Goal: Information Seeking & Learning: Learn about a topic

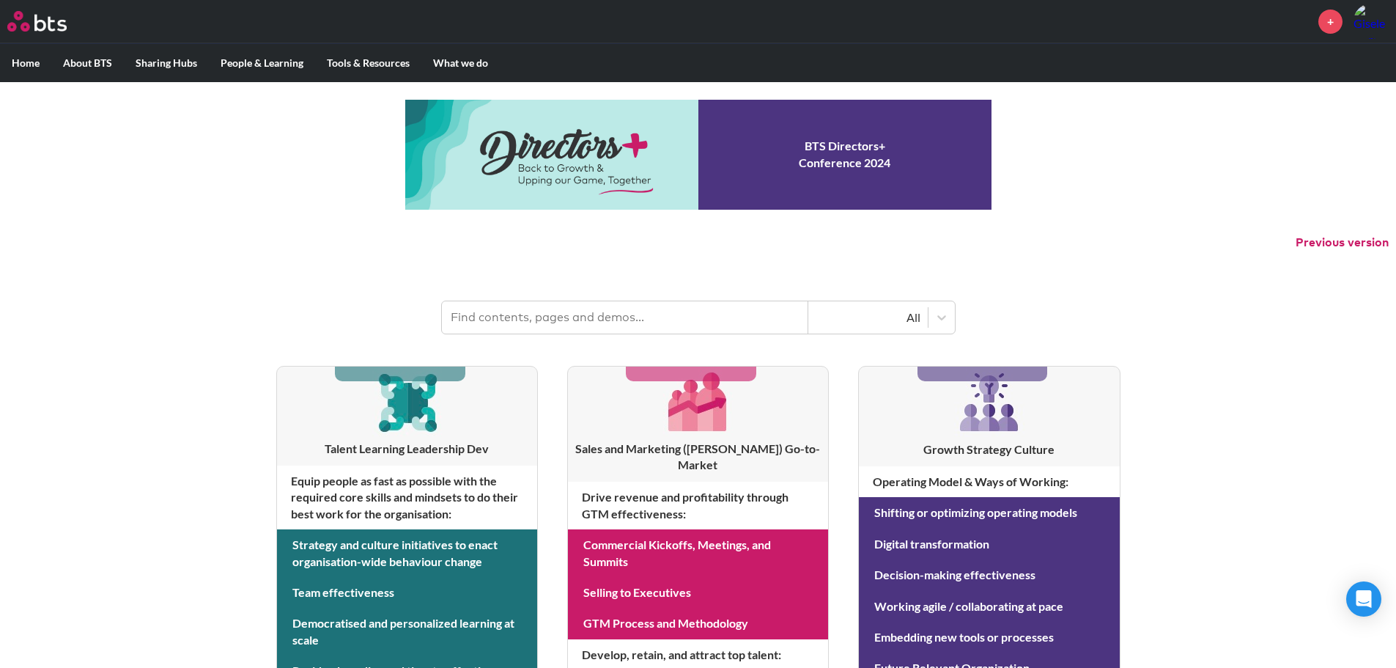
click at [32, 62] on label "Home" at bounding box center [25, 63] width 51 height 38
click at [0, 0] on input "Home" at bounding box center [0, 0] width 0 height 0
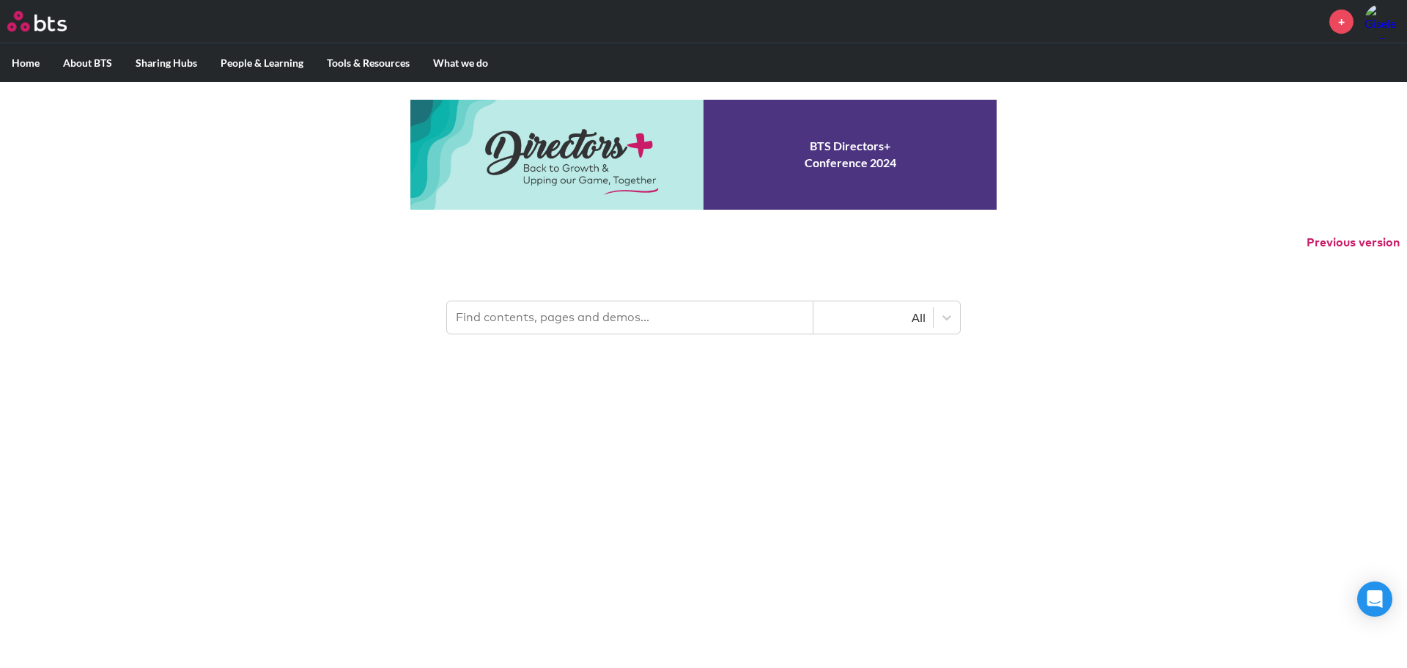
drag, startPoint x: 114, startPoint y: 65, endPoint x: 410, endPoint y: 314, distance: 387.1
click at [415, 321] on header "All" at bounding box center [703, 310] width 1407 height 76
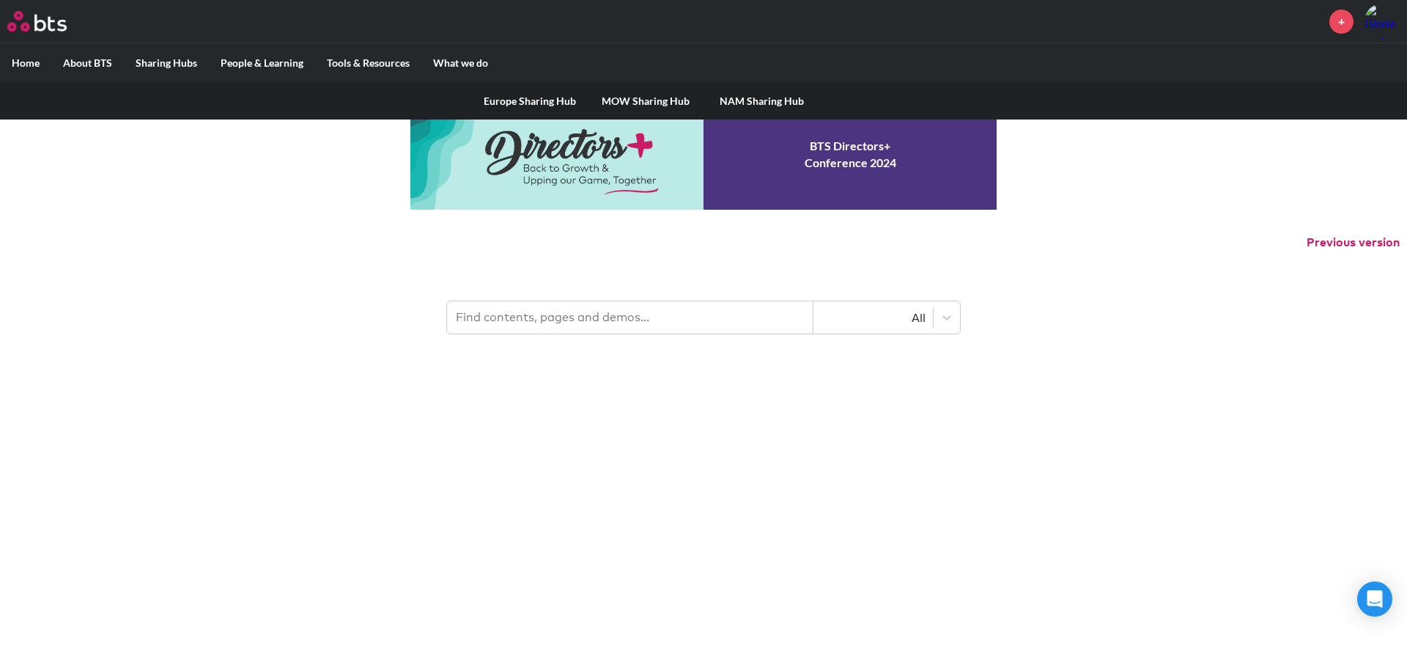
click at [190, 61] on label "Sharing Hubs" at bounding box center [166, 63] width 85 height 38
click at [0, 0] on input "Sharing Hubs" at bounding box center [0, 0] width 0 height 0
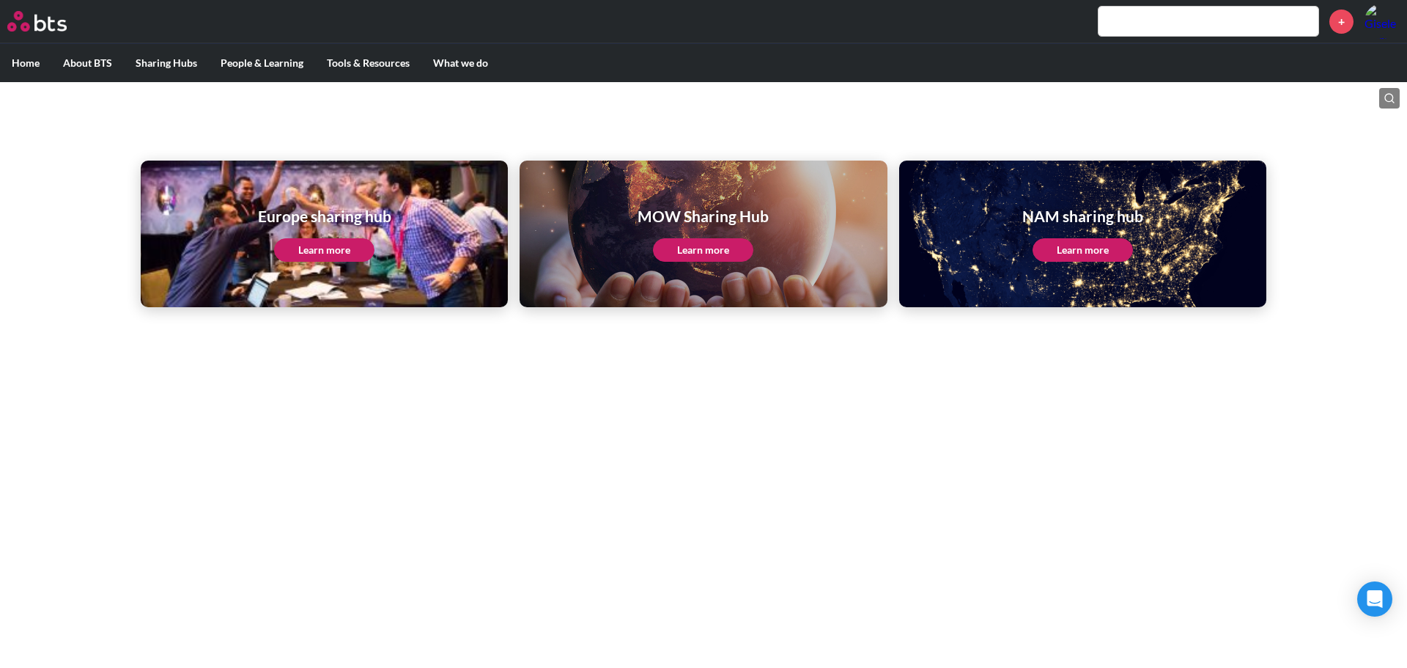
click at [1072, 249] on link "Learn more" at bounding box center [1083, 249] width 100 height 23
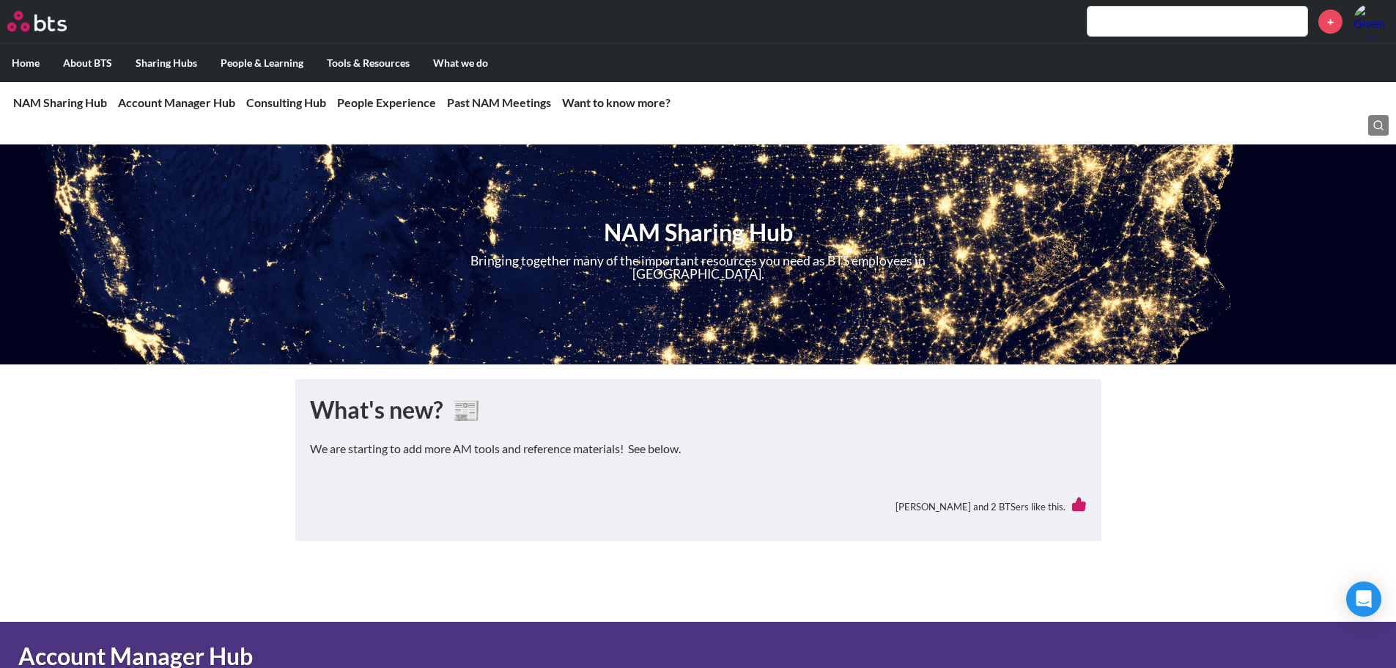
click at [1220, 16] on input "text" at bounding box center [1198, 21] width 220 height 29
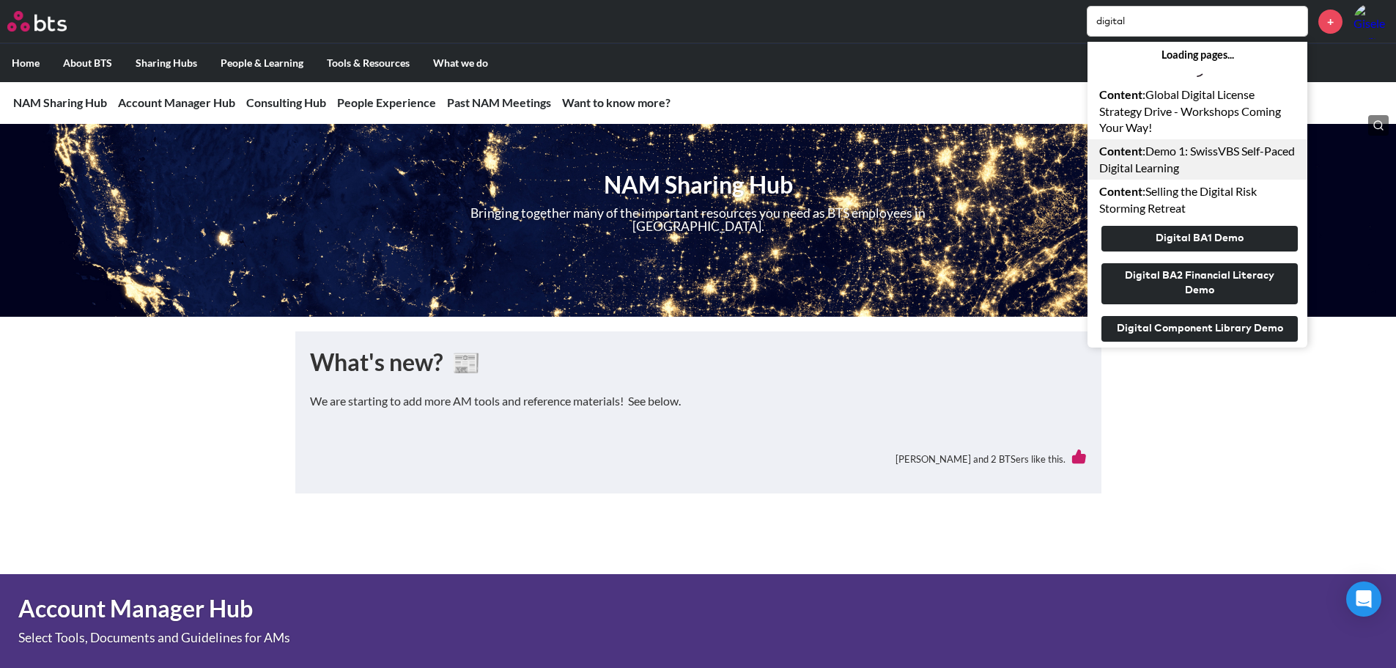
scroll to position [73, 0]
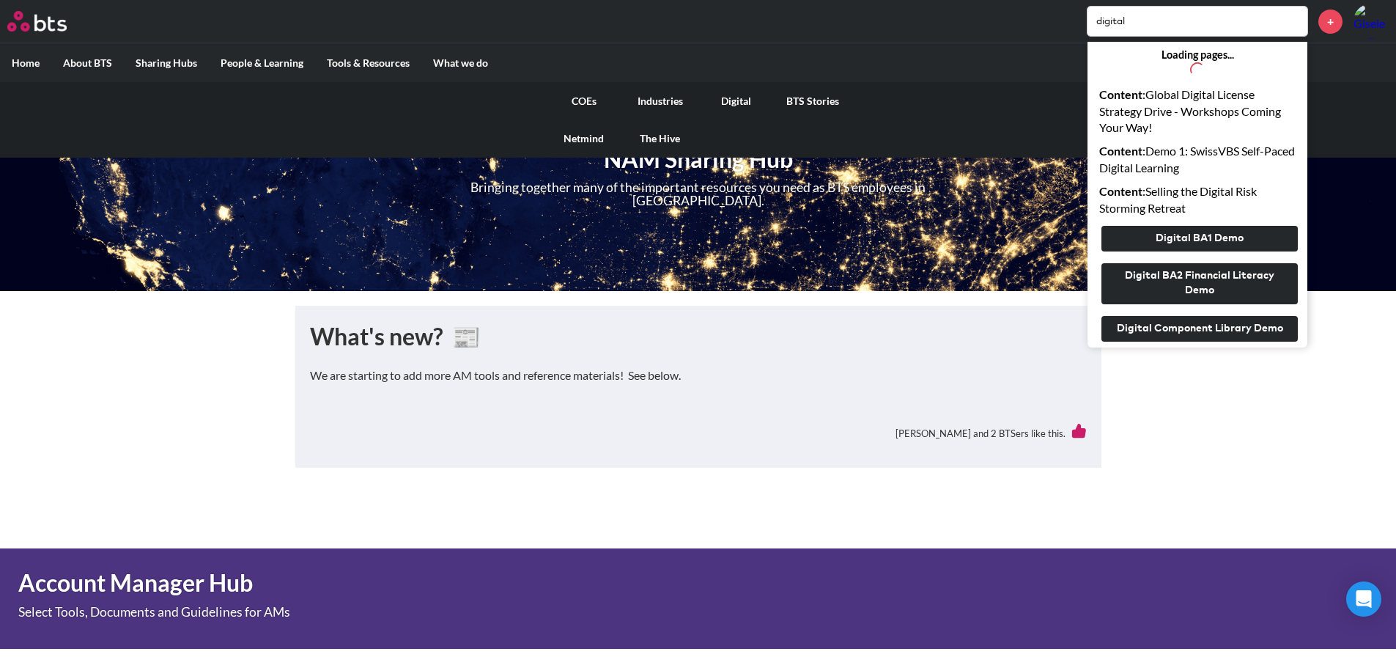
type input "digital"
click at [465, 64] on label "What we do" at bounding box center [460, 63] width 78 height 38
click at [0, 0] on input "What we do" at bounding box center [0, 0] width 0 height 0
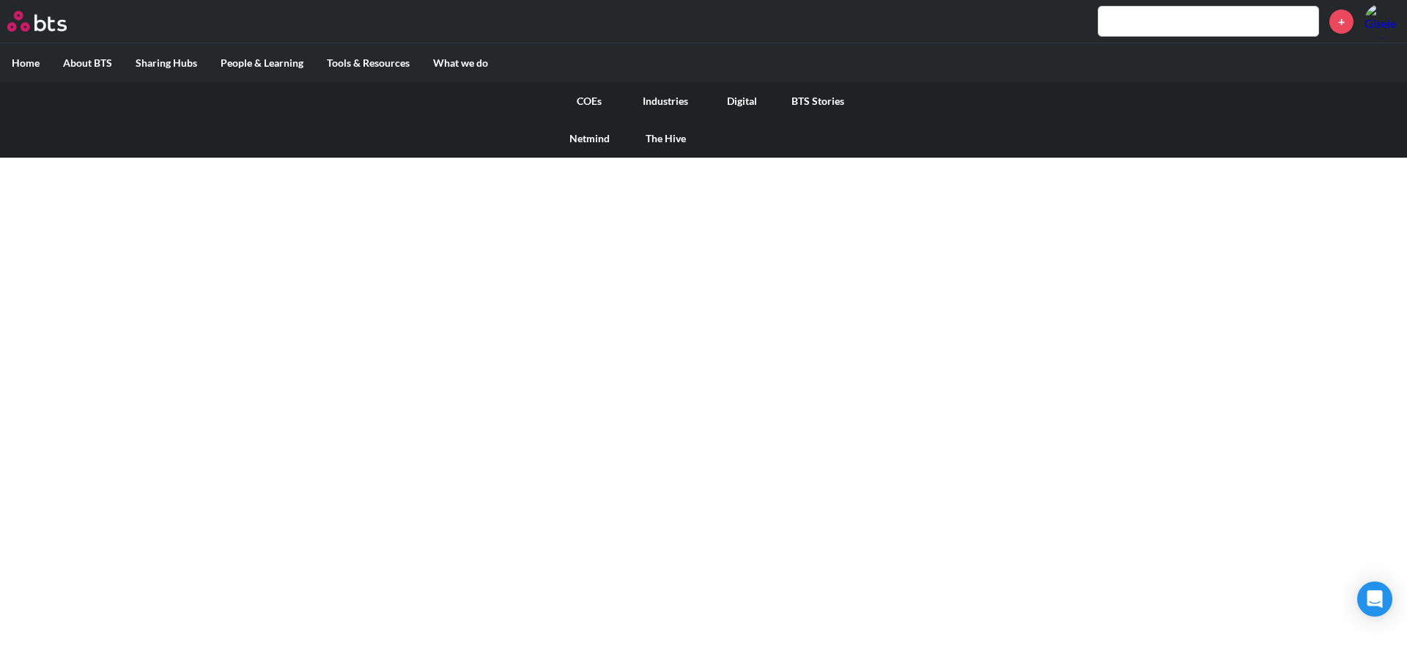
click at [739, 97] on link "Digital" at bounding box center [742, 101] width 76 height 38
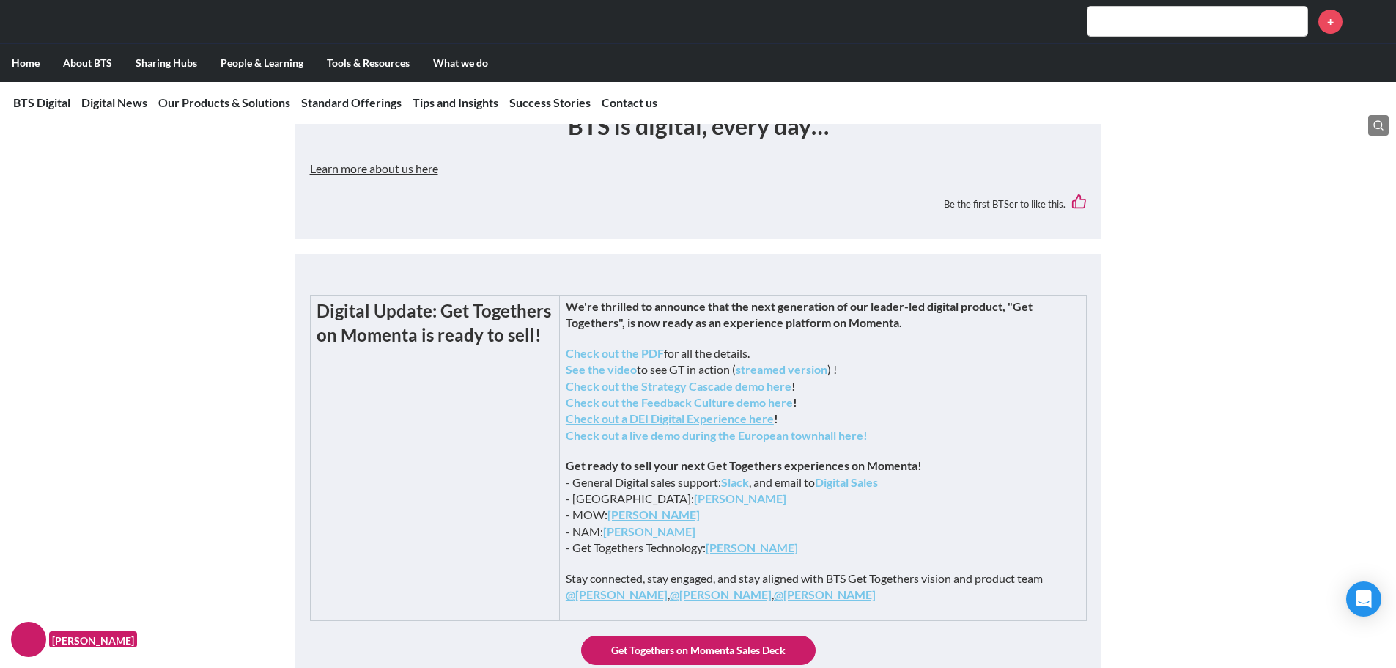
scroll to position [220, 0]
